Goal: Check status: Check status

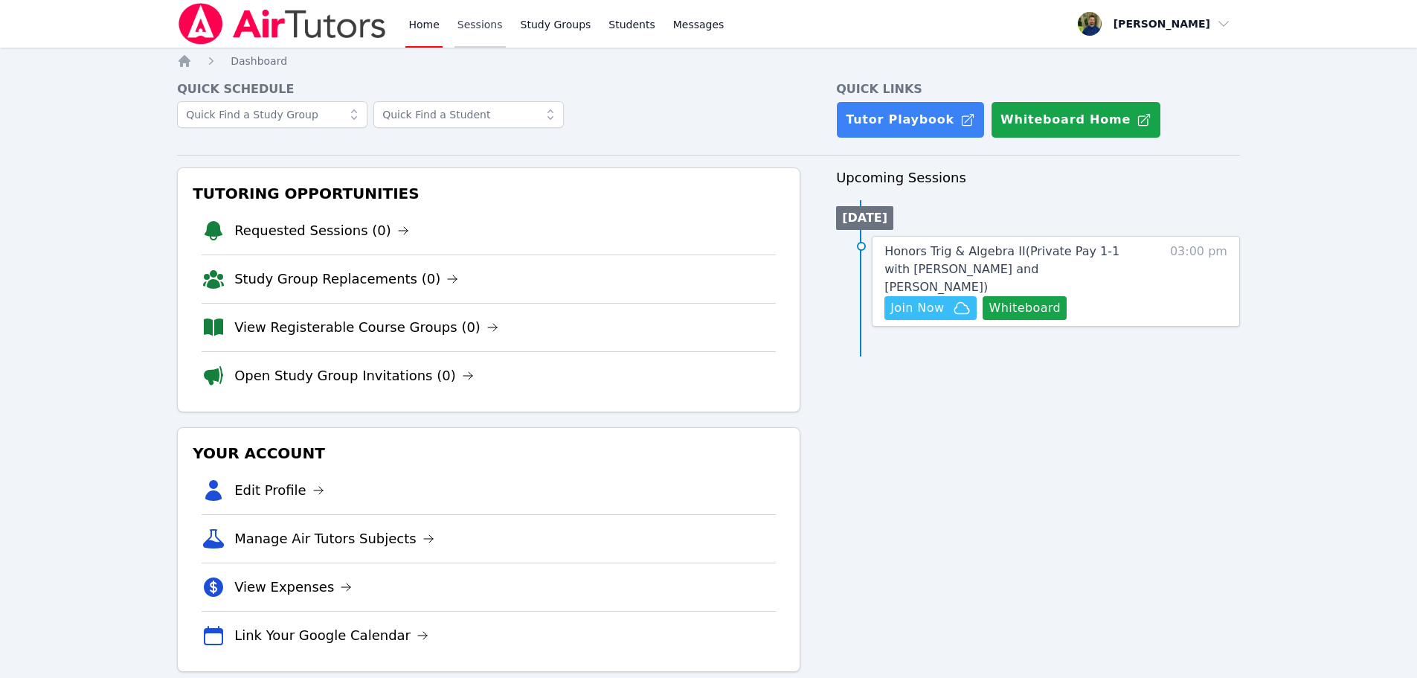
click at [476, 33] on link "Sessions" at bounding box center [480, 24] width 51 height 48
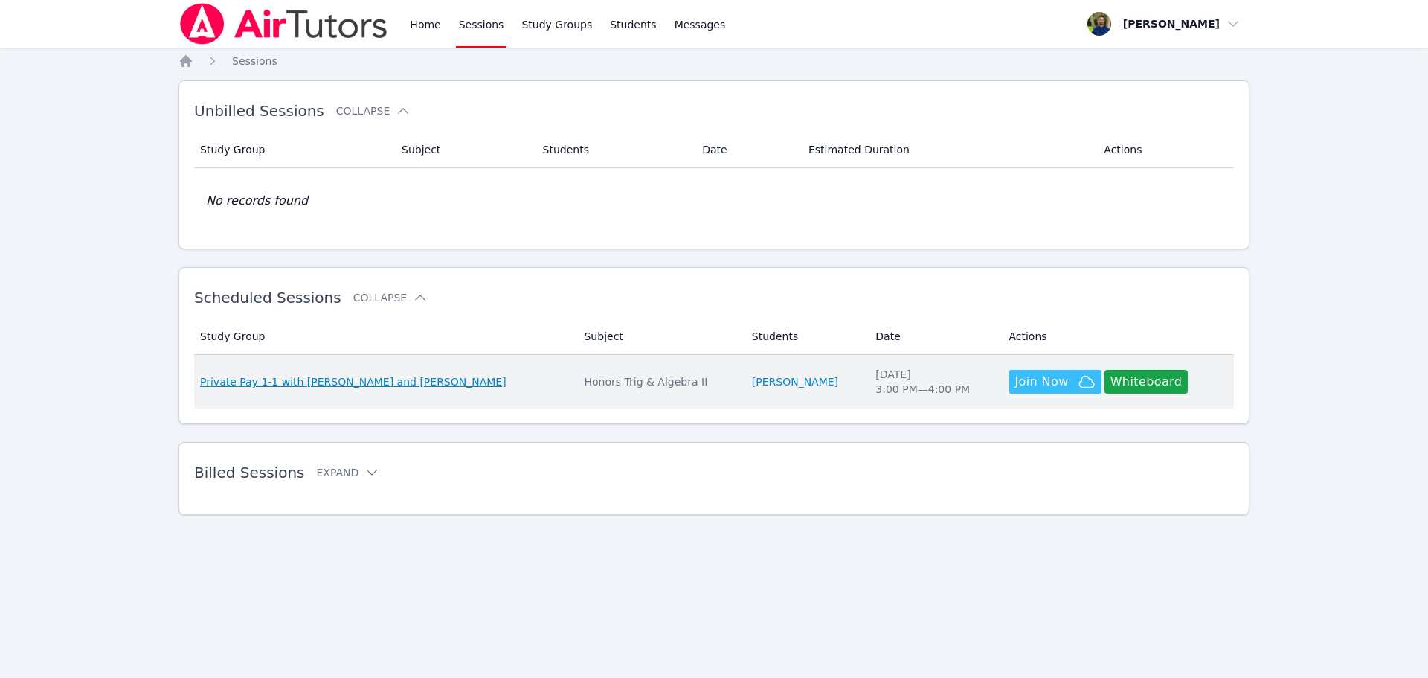
click at [401, 386] on span "Private Pay 1-1 with [PERSON_NAME] and [PERSON_NAME]" at bounding box center [353, 381] width 306 height 15
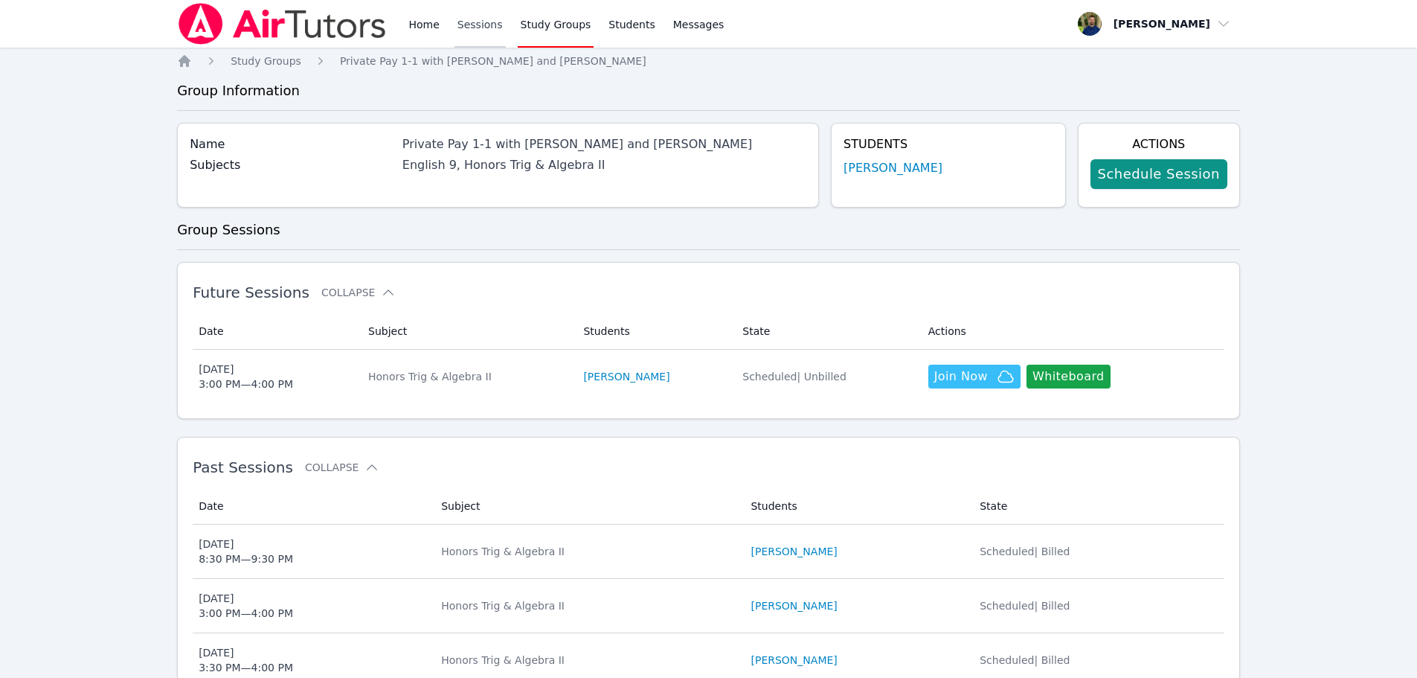
click at [493, 24] on link "Sessions" at bounding box center [480, 24] width 51 height 48
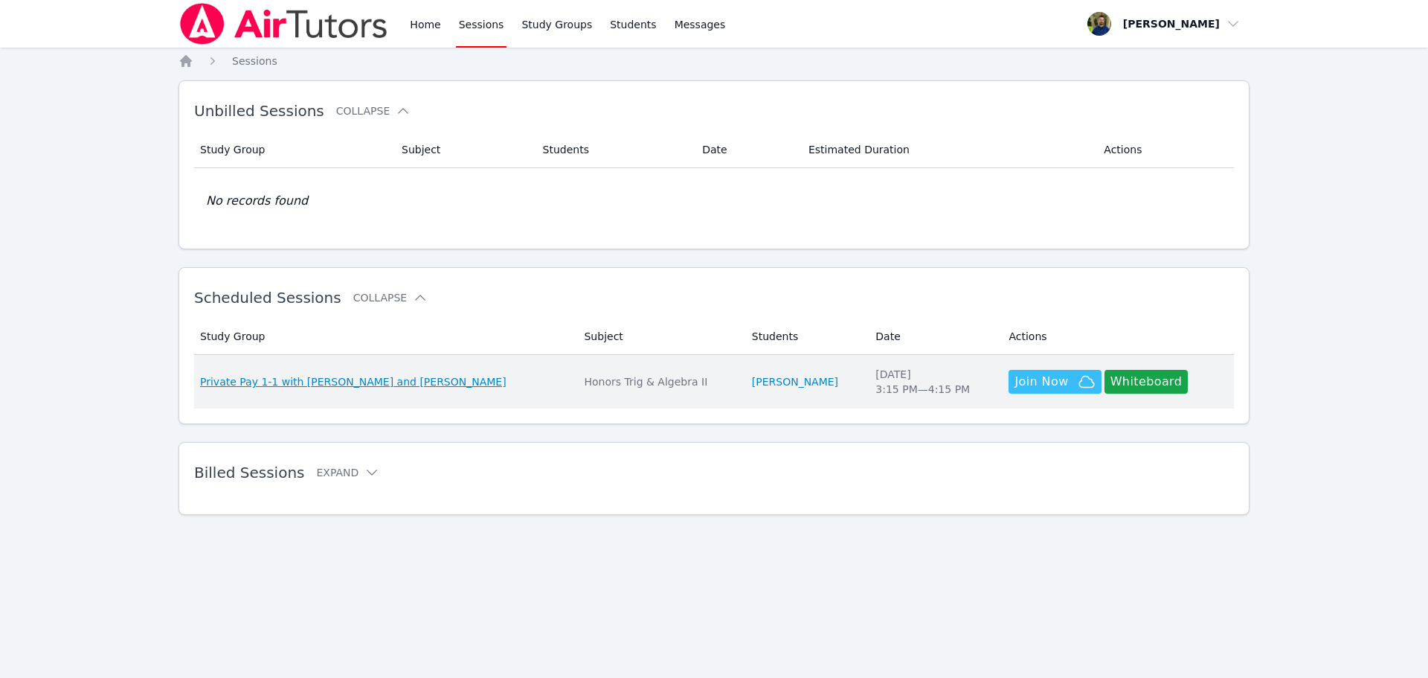
click at [392, 385] on span "Private Pay 1-1 with [PERSON_NAME] and [PERSON_NAME]" at bounding box center [353, 381] width 306 height 15
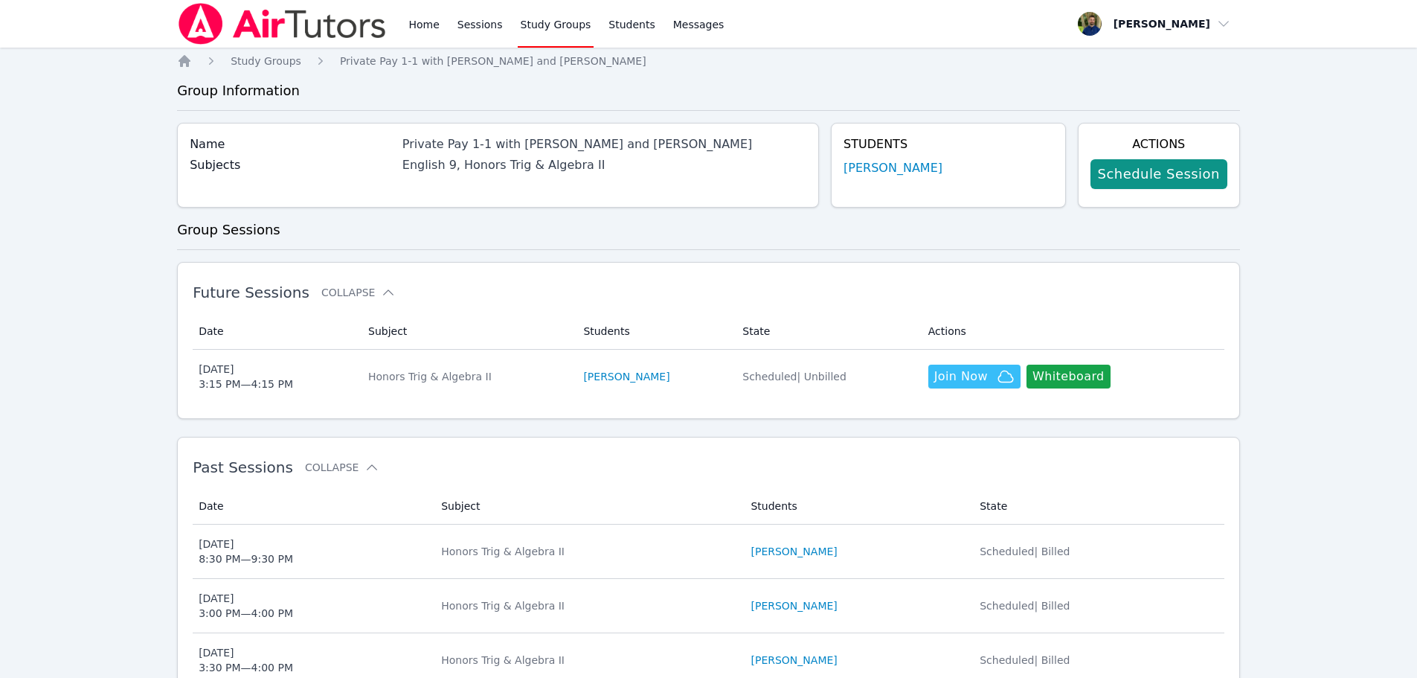
click at [447, 30] on div "Home Sessions Study Groups Students Messages" at bounding box center [565, 24] width 321 height 48
click at [437, 30] on link "Home" at bounding box center [423, 24] width 36 height 48
